Goal: Go to known website: Access a specific website the user already knows

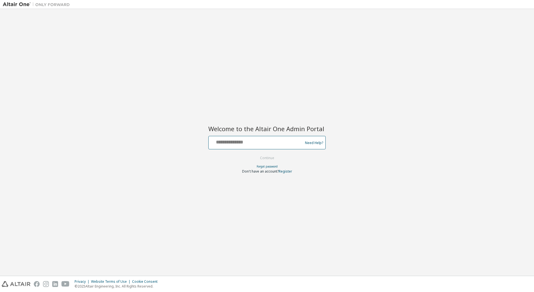
click at [222, 141] on input "text" at bounding box center [256, 141] width 91 height 8
type input "**********"
click at [271, 161] on button "Continue" at bounding box center [267, 158] width 26 height 8
